Goal: Check status: Check status

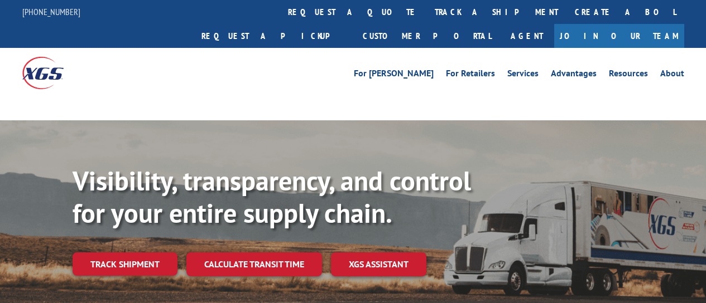
click at [119, 265] on div "Visibility, transparency, and control for your entire supply chain. Track shipm…" at bounding box center [389, 243] width 633 height 156
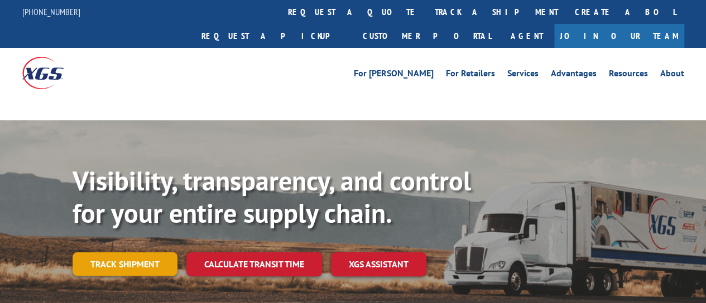
click at [123, 253] on link "Track shipment" at bounding box center [125, 264] width 105 height 23
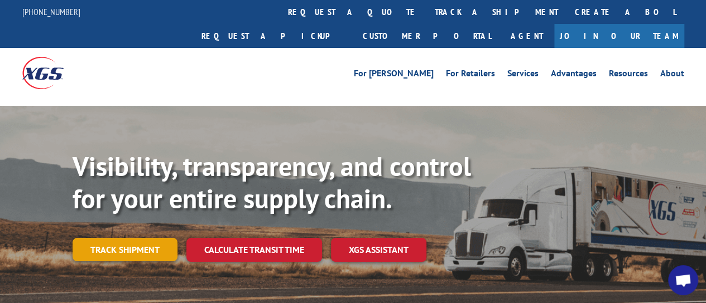
click at [157, 238] on link "Track shipment" at bounding box center [125, 249] width 105 height 23
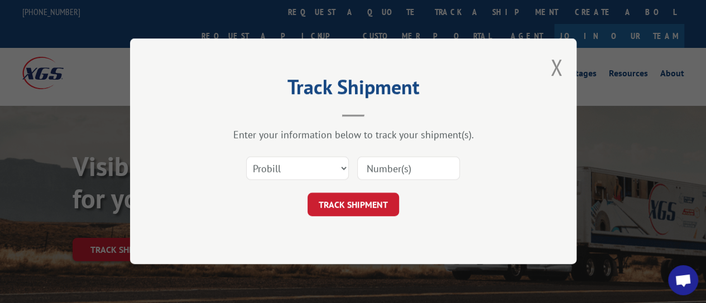
click at [415, 144] on div "Enter your information below to track your shipment(s). Select category... Prob…" at bounding box center [353, 173] width 335 height 88
drag, startPoint x: 410, startPoint y: 166, endPoint x: 404, endPoint y: 170, distance: 7.7
click at [410, 166] on input at bounding box center [408, 168] width 103 height 23
paste input "17615209"
type input "17615209"
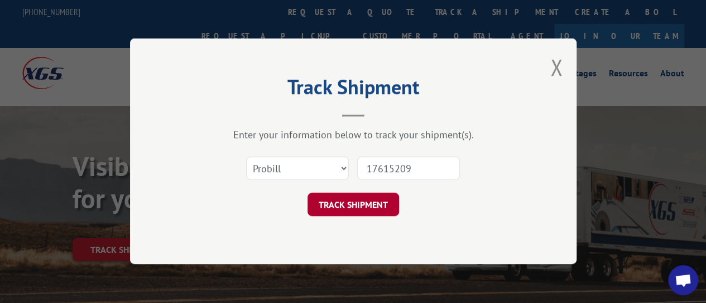
click at [345, 210] on button "TRACK SHIPMENT" at bounding box center [352, 205] width 91 height 23
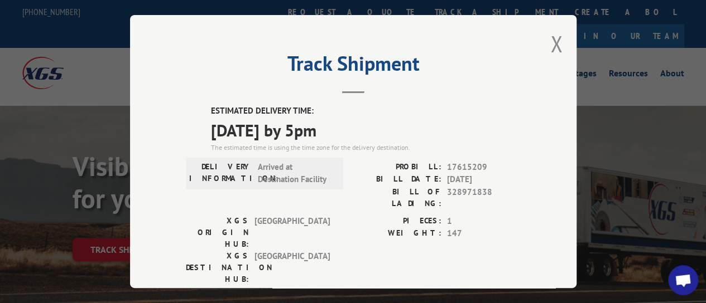
scroll to position [112, 0]
